Goal: Check status: Check status

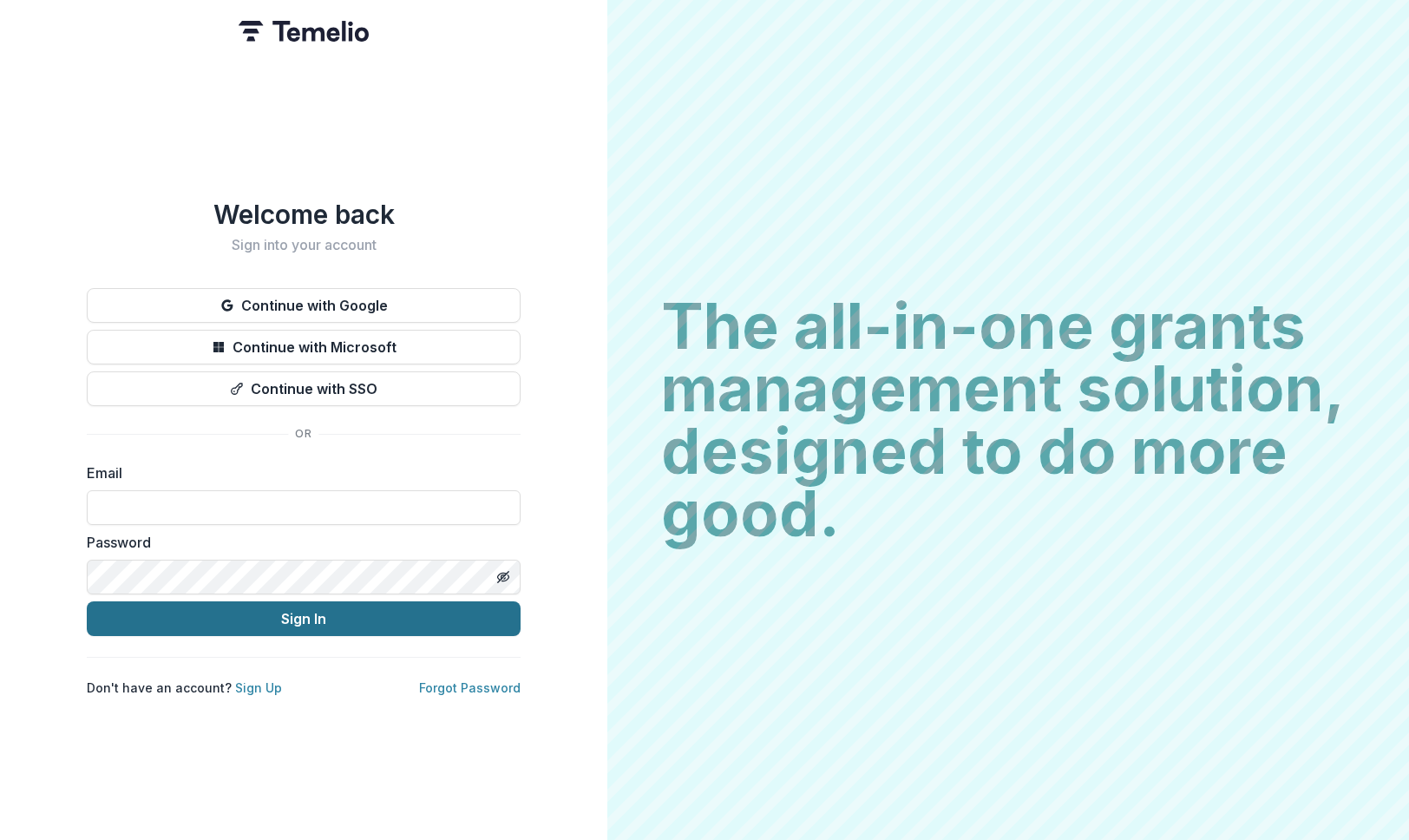
type input "**********"
click at [208, 623] on button "Sign In" at bounding box center [304, 618] width 434 height 35
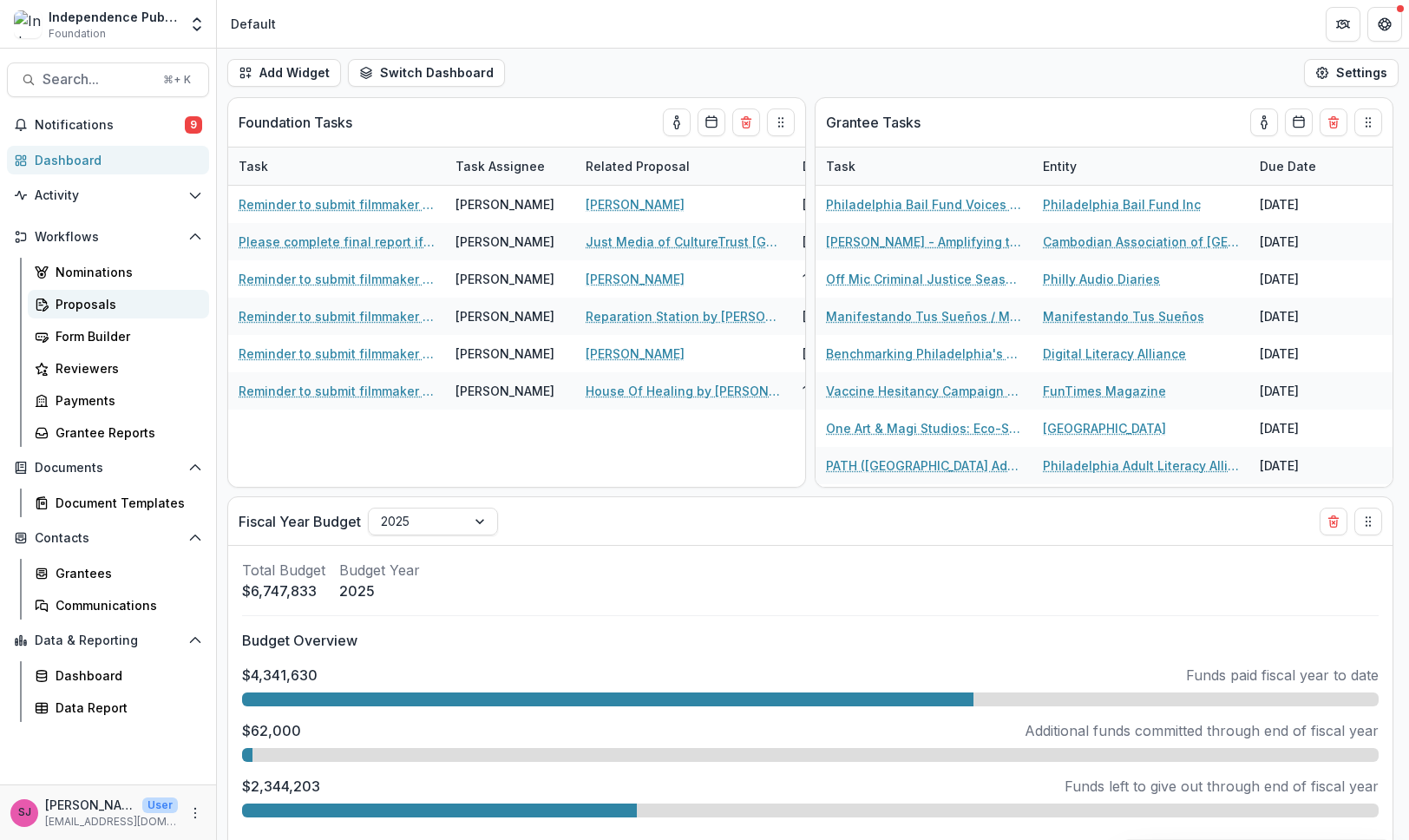
click at [78, 298] on div "Proposals" at bounding box center [125, 304] width 139 height 18
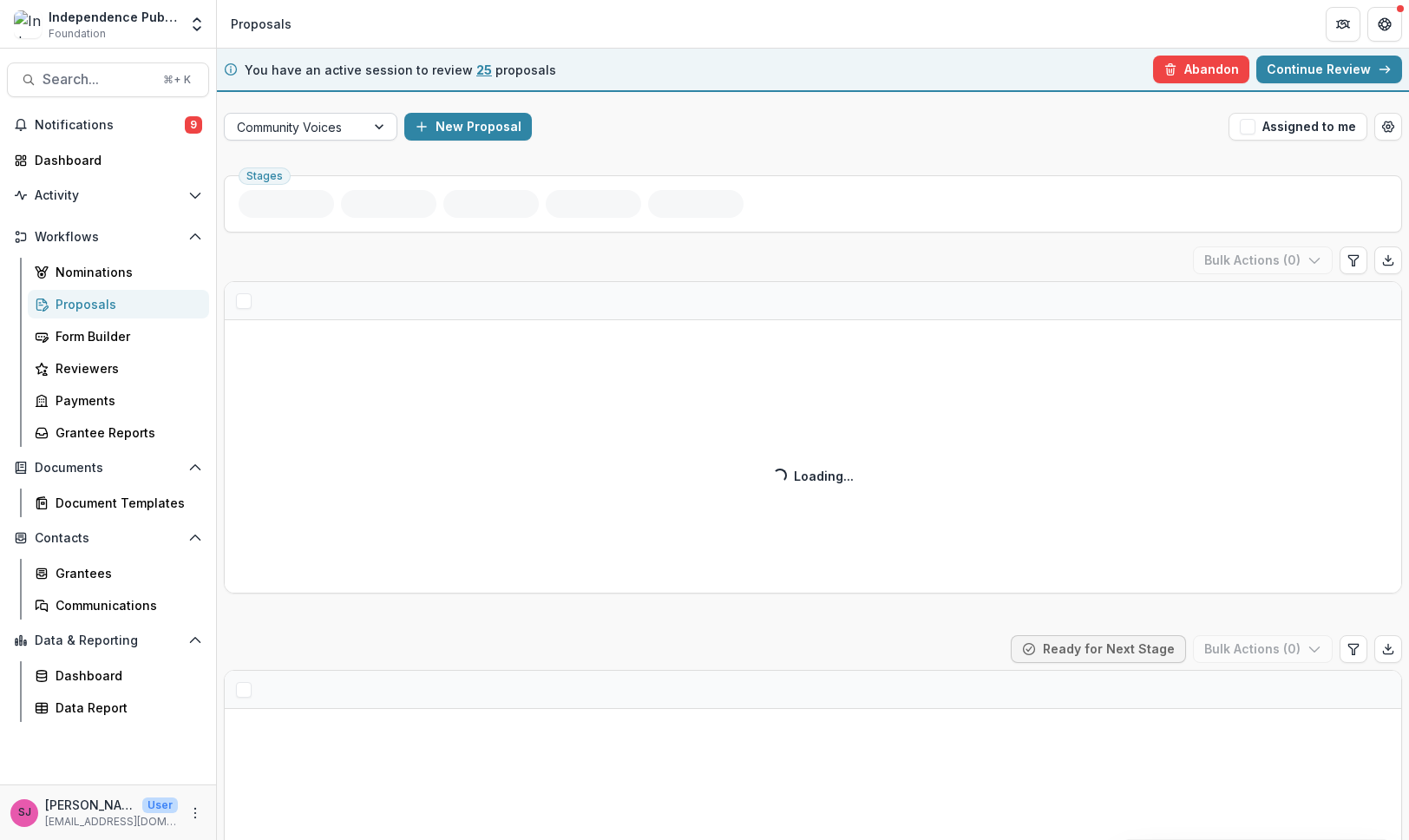
click at [314, 131] on div "Community Voices" at bounding box center [295, 127] width 116 height 18
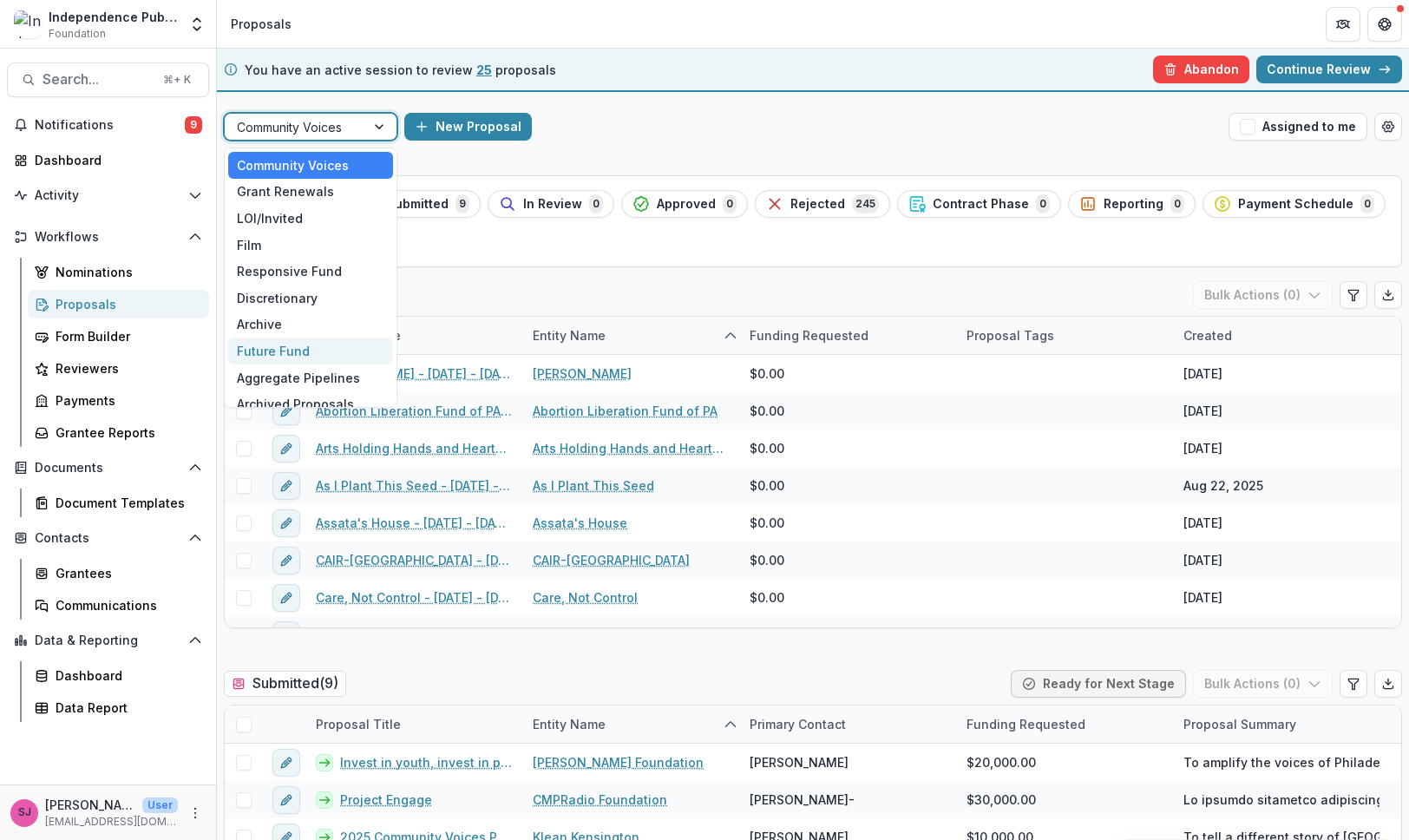
click at [319, 355] on div "Future Fund" at bounding box center [310, 351] width 164 height 27
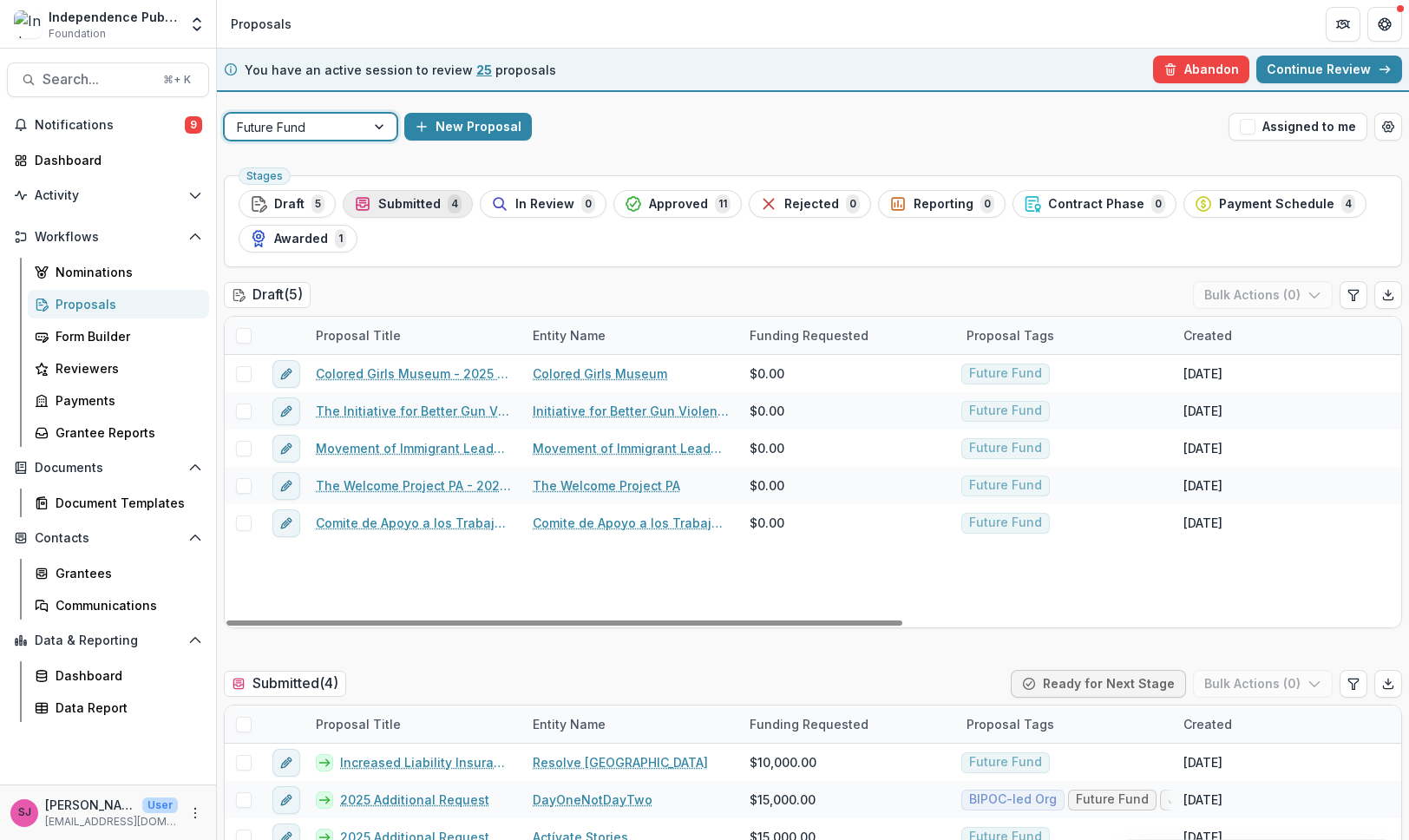
click at [403, 205] on span "Submitted" at bounding box center [410, 204] width 63 height 14
